Goal: Task Accomplishment & Management: Use online tool/utility

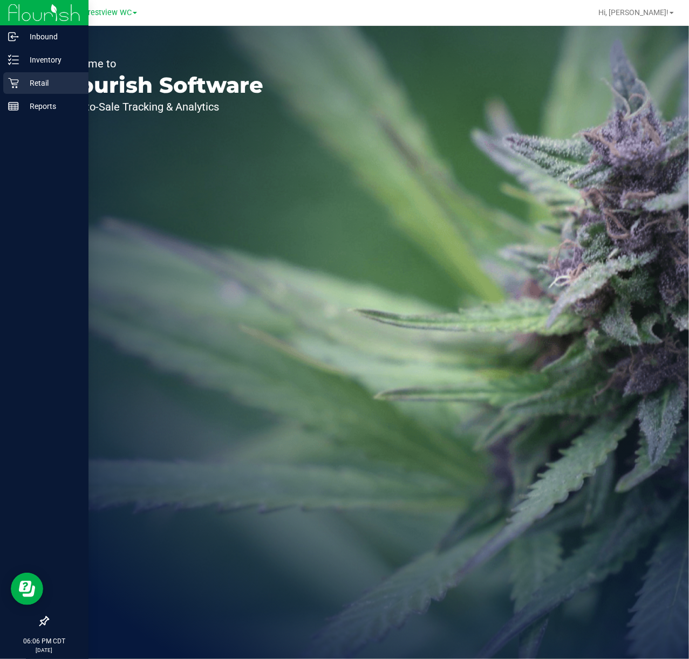
click at [17, 79] on icon at bounding box center [13, 83] width 11 height 11
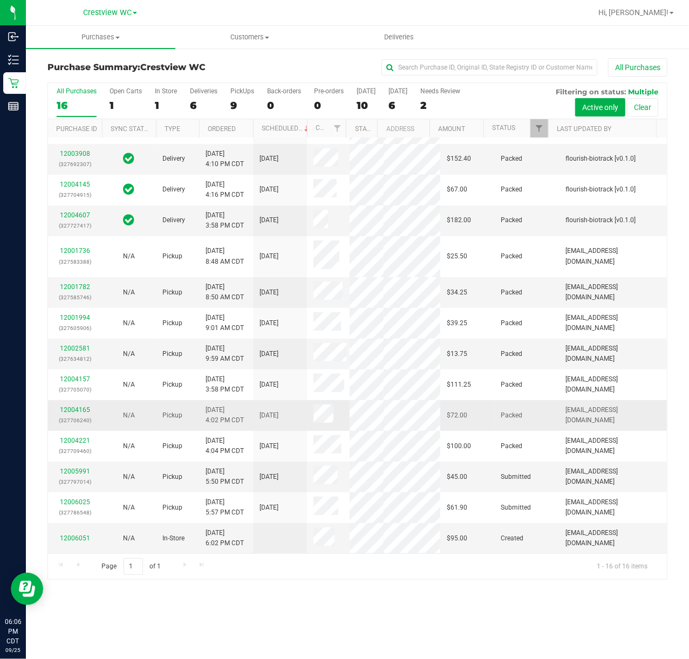
scroll to position [292, 0]
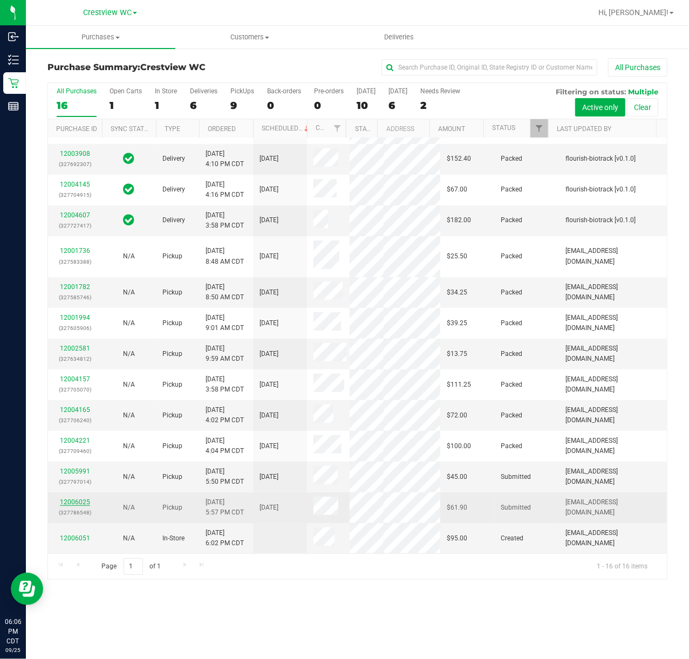
click at [67, 503] on link "12006025" at bounding box center [75, 502] width 30 height 8
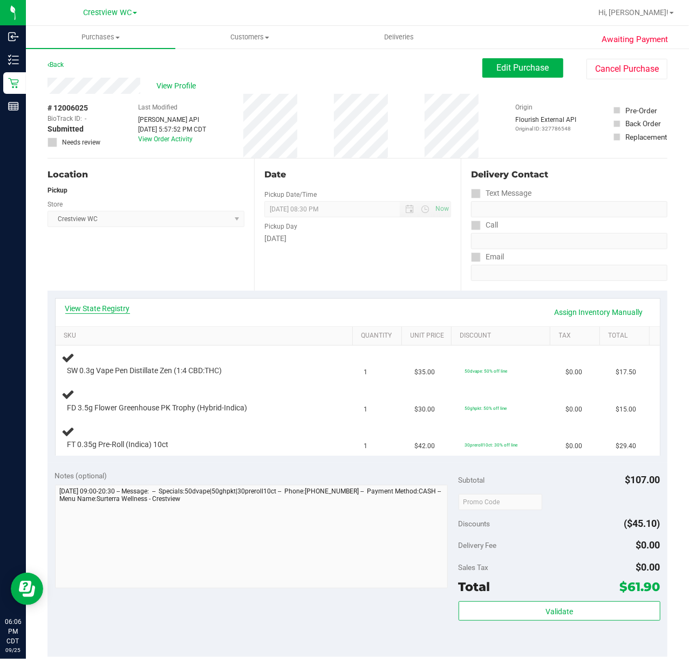
click at [98, 306] on link "View State Registry" at bounding box center [97, 308] width 65 height 11
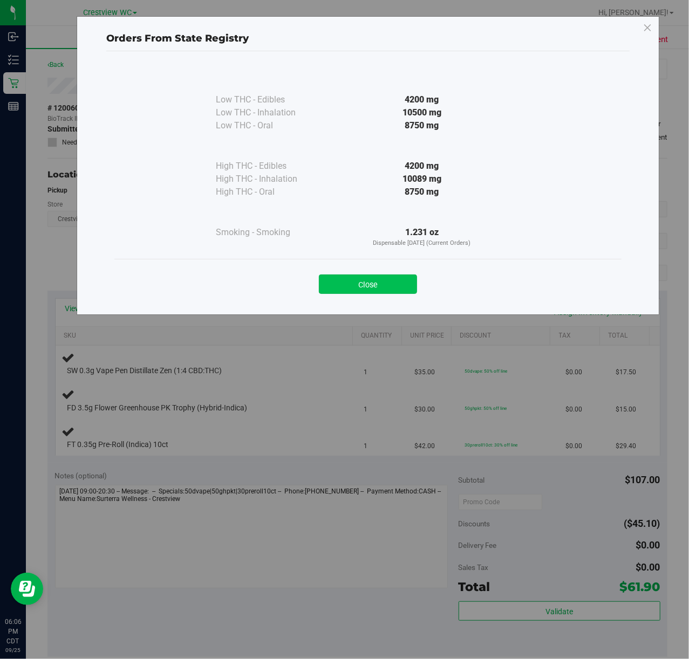
click at [351, 287] on button "Close" at bounding box center [368, 284] width 98 height 19
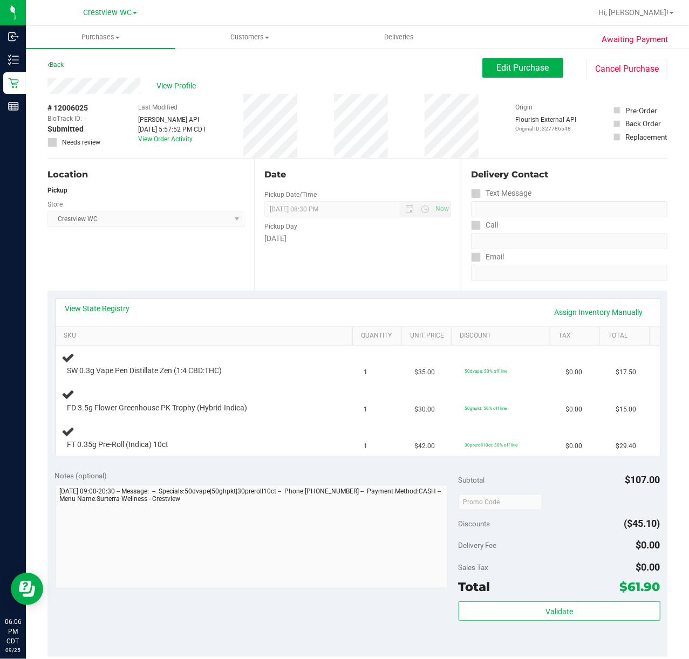
click at [315, 299] on div "View State Registry Assign Inventory Manually" at bounding box center [358, 313] width 604 height 28
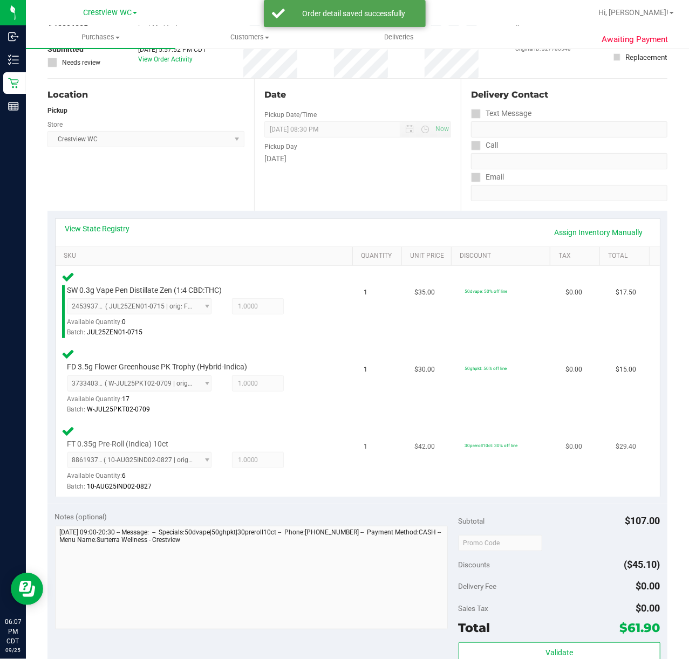
scroll to position [287, 0]
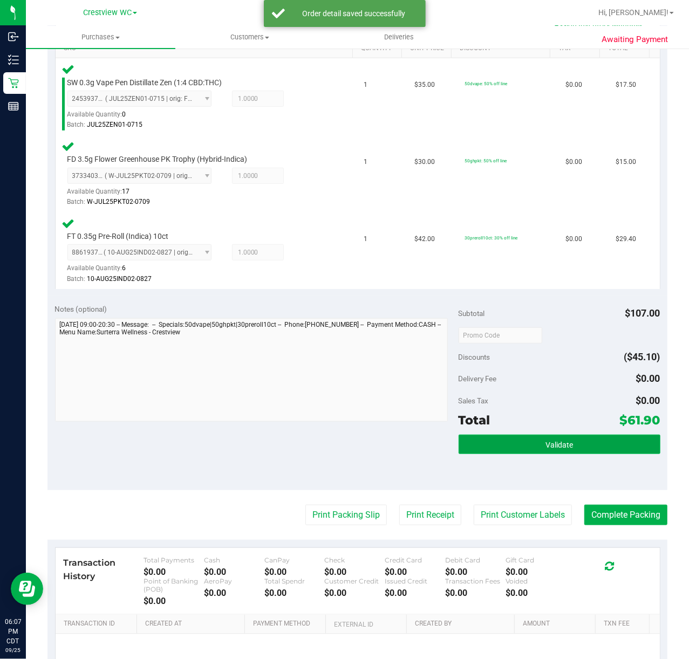
click at [521, 443] on button "Validate" at bounding box center [559, 444] width 202 height 19
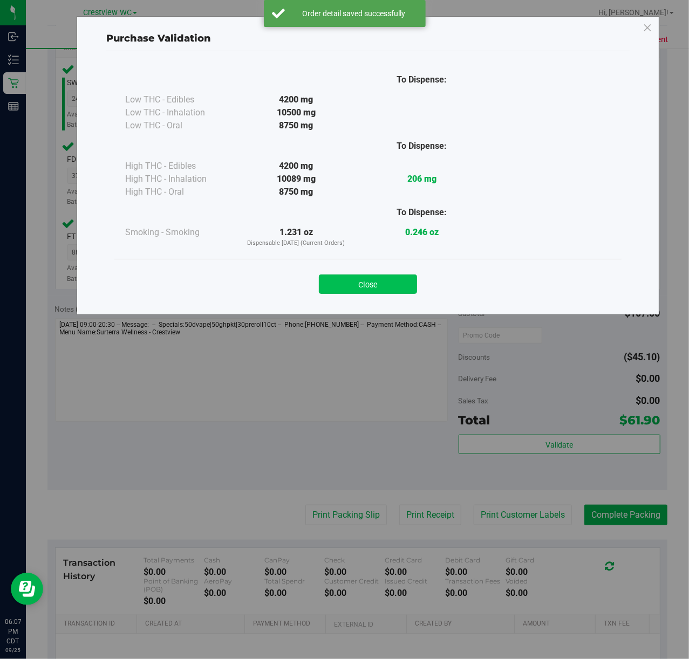
click at [376, 280] on button "Close" at bounding box center [368, 284] width 98 height 19
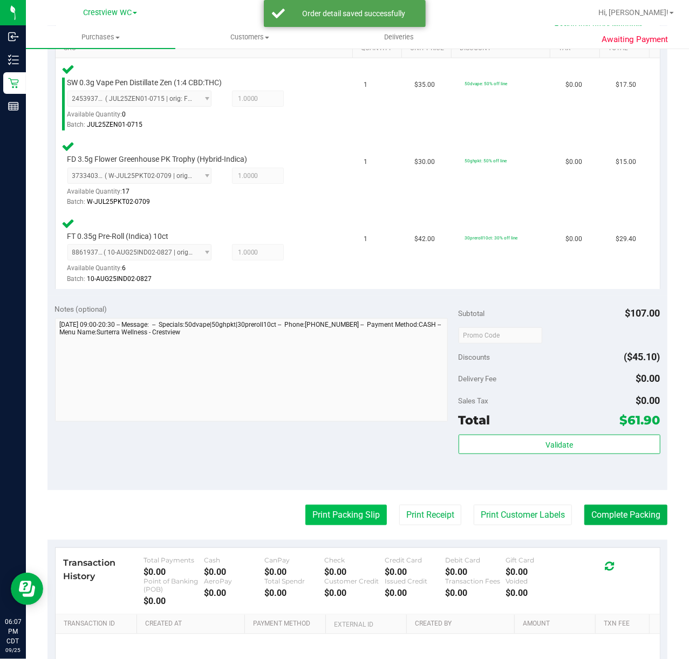
click at [331, 510] on button "Print Packing Slip" at bounding box center [345, 515] width 81 height 20
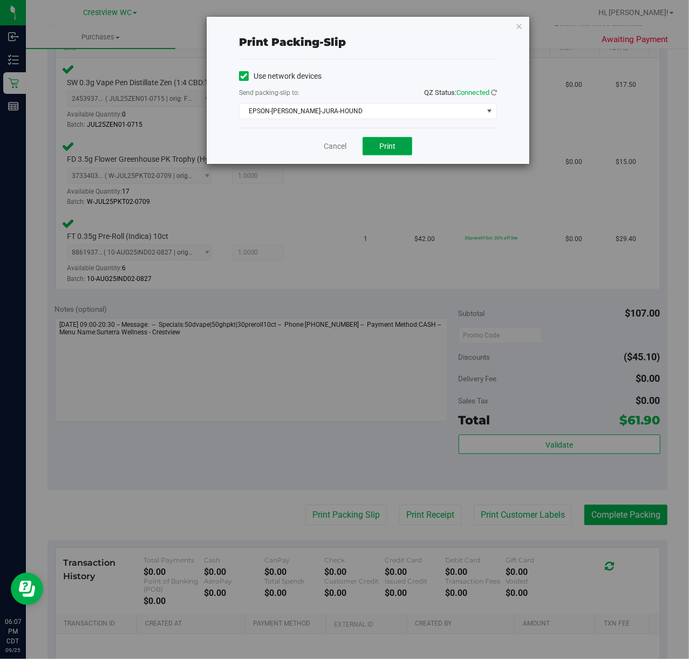
click at [393, 143] on span "Print" at bounding box center [387, 146] width 16 height 9
click at [331, 149] on link "Cancel" at bounding box center [335, 146] width 23 height 11
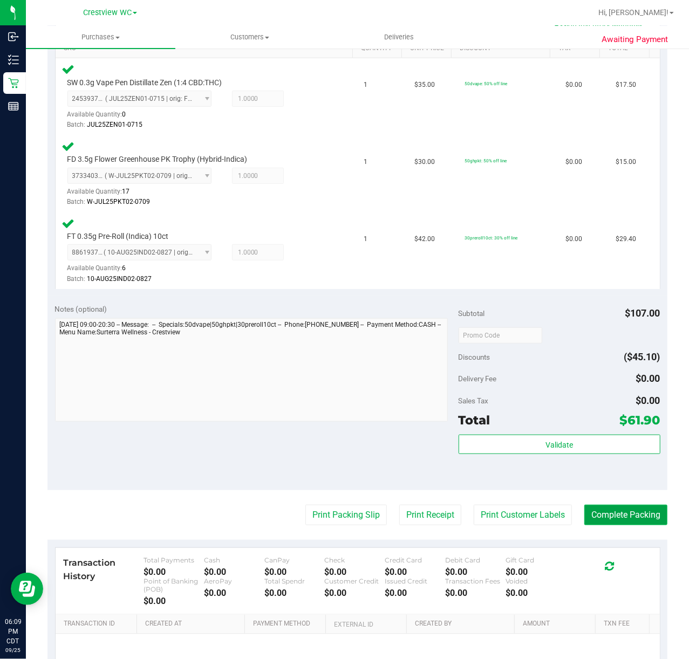
click at [619, 514] on button "Complete Packing" at bounding box center [625, 515] width 83 height 20
